Goal: Information Seeking & Learning: Learn about a topic

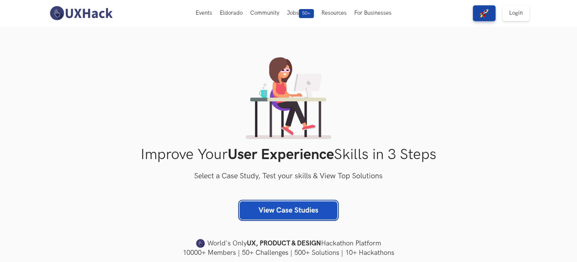
click at [258, 214] on link "View Case Studies" at bounding box center [289, 210] width 98 height 18
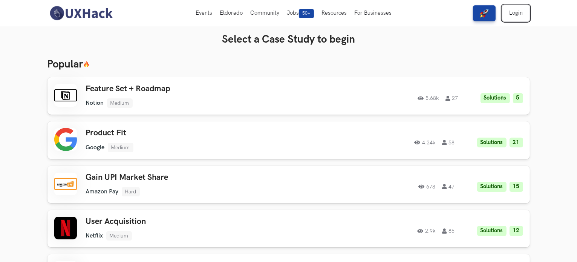
click at [517, 11] on link "Login" at bounding box center [516, 13] width 27 height 16
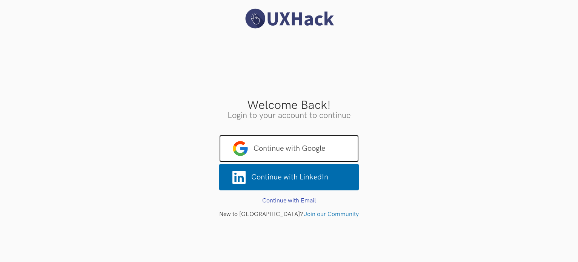
click at [275, 144] on span "Continue with Google" at bounding box center [289, 148] width 140 height 27
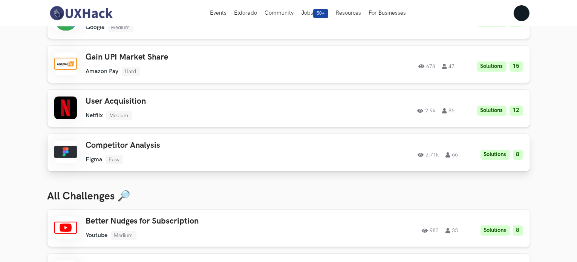
scroll to position [126, 0]
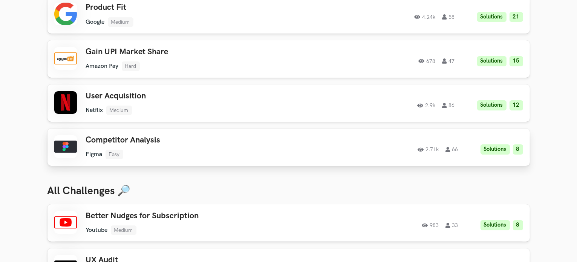
click at [144, 140] on h3 "Competitor Analysis" at bounding box center [193, 140] width 214 height 10
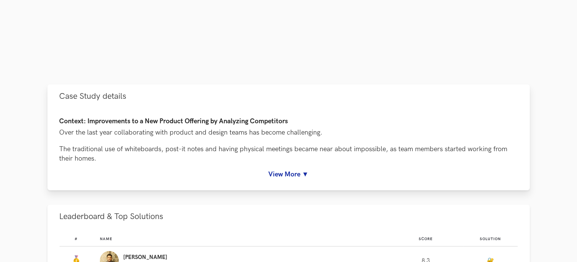
scroll to position [276, 0]
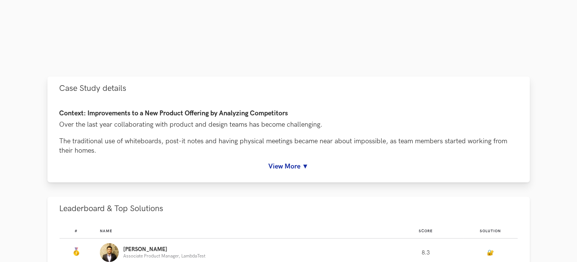
click at [288, 167] on link "View More ▼" at bounding box center [289, 167] width 459 height 8
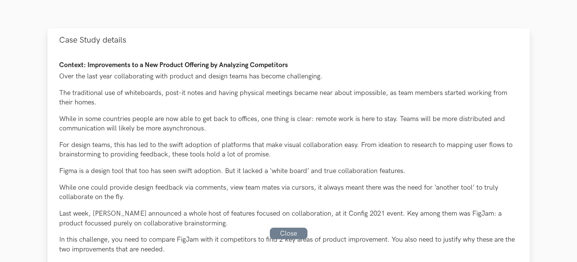
scroll to position [327, 0]
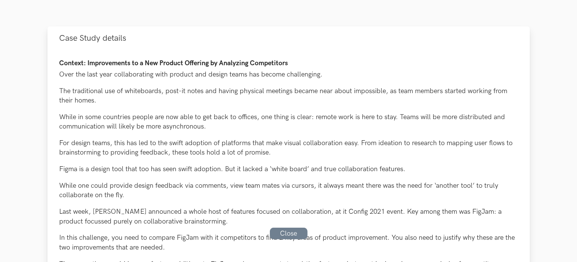
click at [462, 155] on p "For design teams, this has led to the swift adoption of platforms that make vis…" at bounding box center [289, 147] width 459 height 19
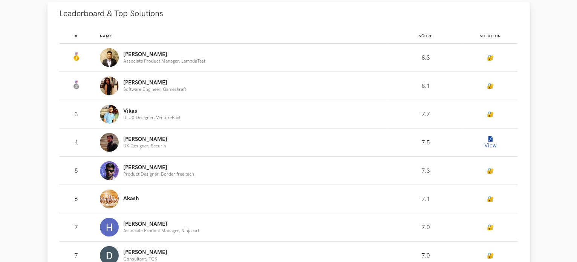
scroll to position [754, 0]
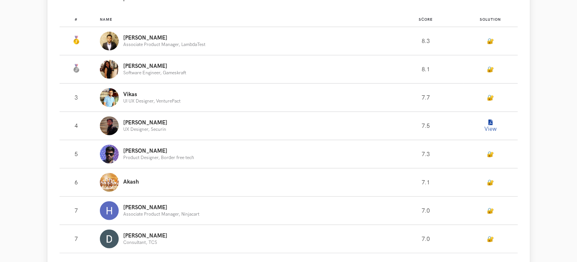
click at [492, 129] on button "View" at bounding box center [490, 125] width 15 height 15
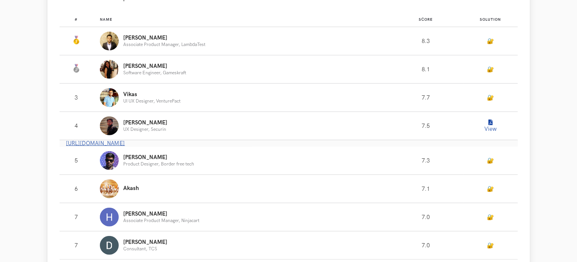
click at [125, 146] on link "[URL][DOMAIN_NAME]" at bounding box center [95, 143] width 59 height 6
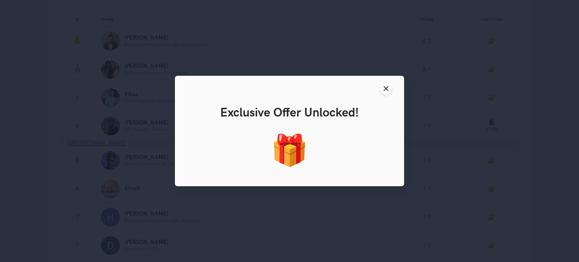
click at [287, 145] on div "🎁" at bounding box center [290, 151] width 216 height 37
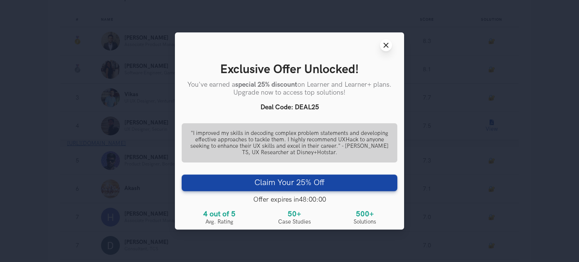
click at [387, 48] on button "Close modal window" at bounding box center [386, 45] width 12 height 12
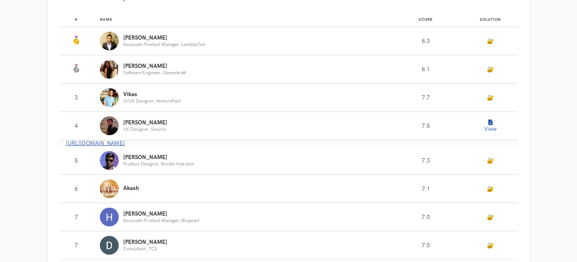
click at [26, 119] on section "Competitor Analysis Case Study on Figma 2.71k 66 Solutions 8 View Free Solution…" at bounding box center [288, 229] width 577 height 1914
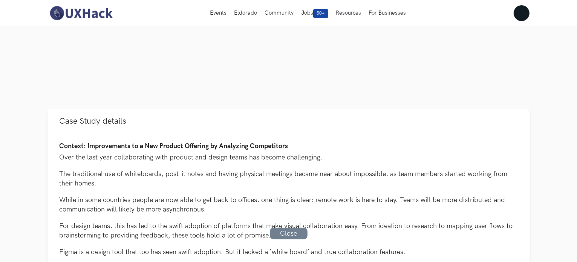
scroll to position [226, 0]
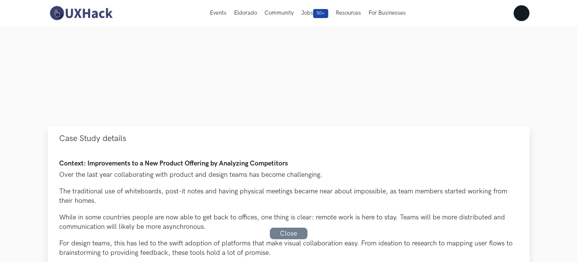
drag, startPoint x: 59, startPoint y: 135, endPoint x: 89, endPoint y: 179, distance: 53.1
drag, startPoint x: 62, startPoint y: 156, endPoint x: 62, endPoint y: 145, distance: 11.3
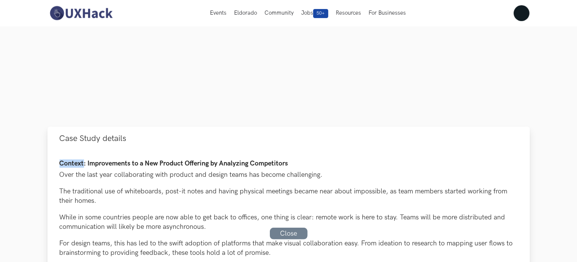
click at [61, 140] on span "Case Study details" at bounding box center [93, 139] width 67 height 10
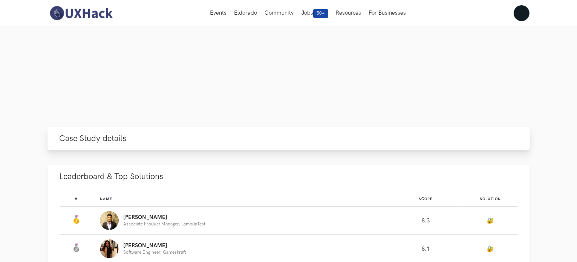
click at [60, 138] on span "Case Study details" at bounding box center [93, 139] width 67 height 10
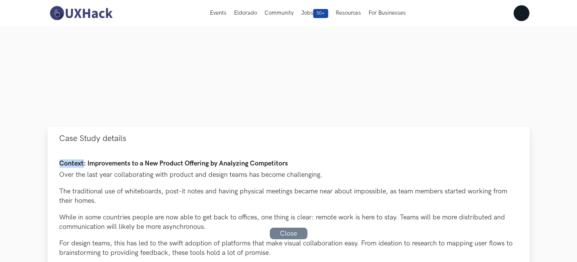
click at [60, 138] on span "Case Study details" at bounding box center [93, 139] width 67 height 10
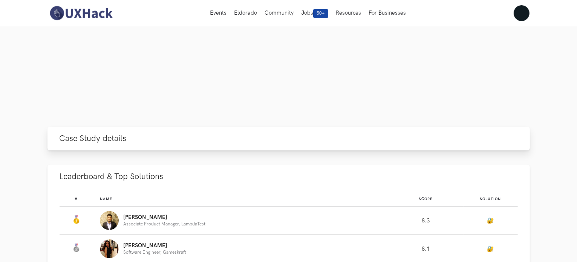
click at [60, 138] on span "Case Study details" at bounding box center [93, 139] width 67 height 10
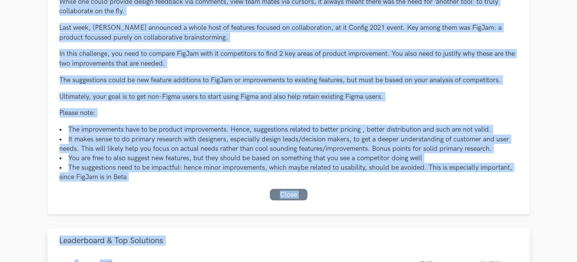
scroll to position [557, 0]
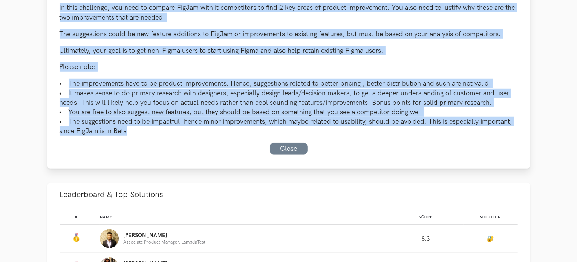
drag, startPoint x: 59, startPoint y: 160, endPoint x: 204, endPoint y: 132, distance: 148.2
copy div "Loremip: Dolorsitamet co a Eli Seddoei Temporin ut Laboreetd Magnaaliqua Enim a…"
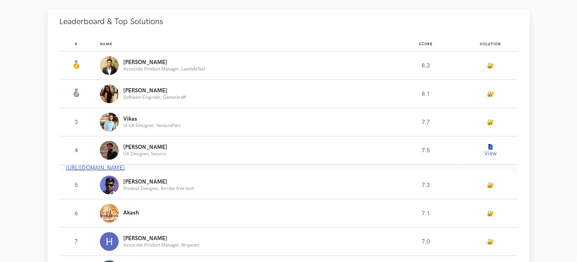
scroll to position [732, 0]
